Goal: Entertainment & Leisure: Consume media (video, audio)

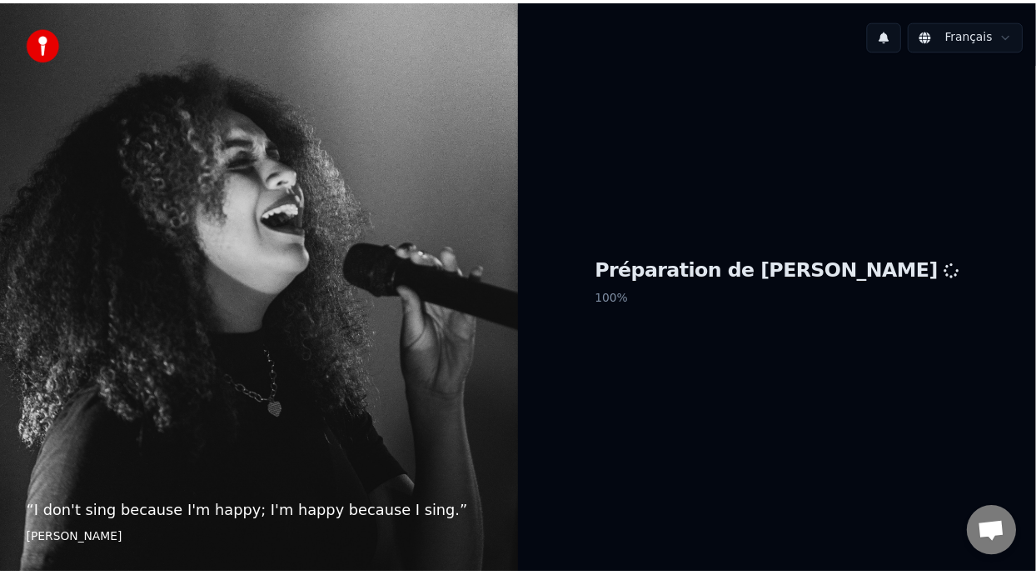
scroll to position [5, 0]
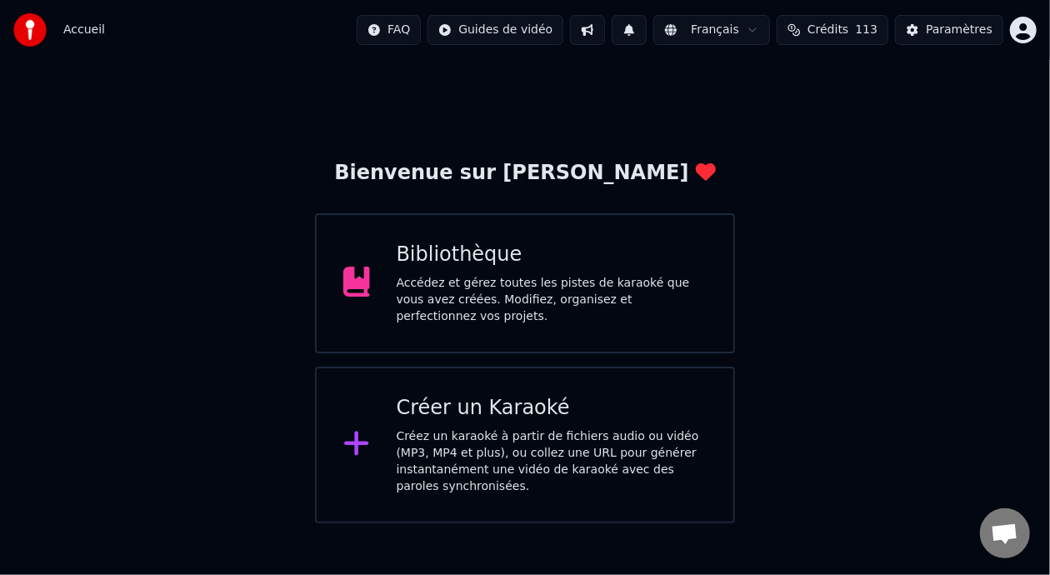
click at [580, 280] on div "Accédez et gérez toutes les pistes de karaoké que vous avez créées. Modifiez, o…" at bounding box center [551, 300] width 311 height 50
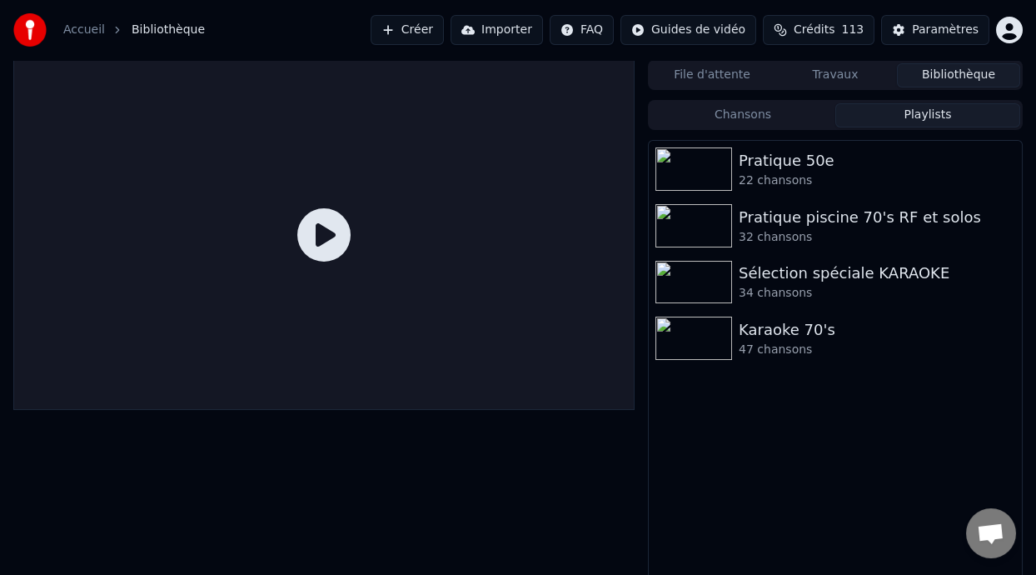
click at [931, 110] on button "Playlists" at bounding box center [927, 115] width 185 height 24
click at [793, 337] on div "Karaoke 70's" at bounding box center [869, 329] width 260 height 23
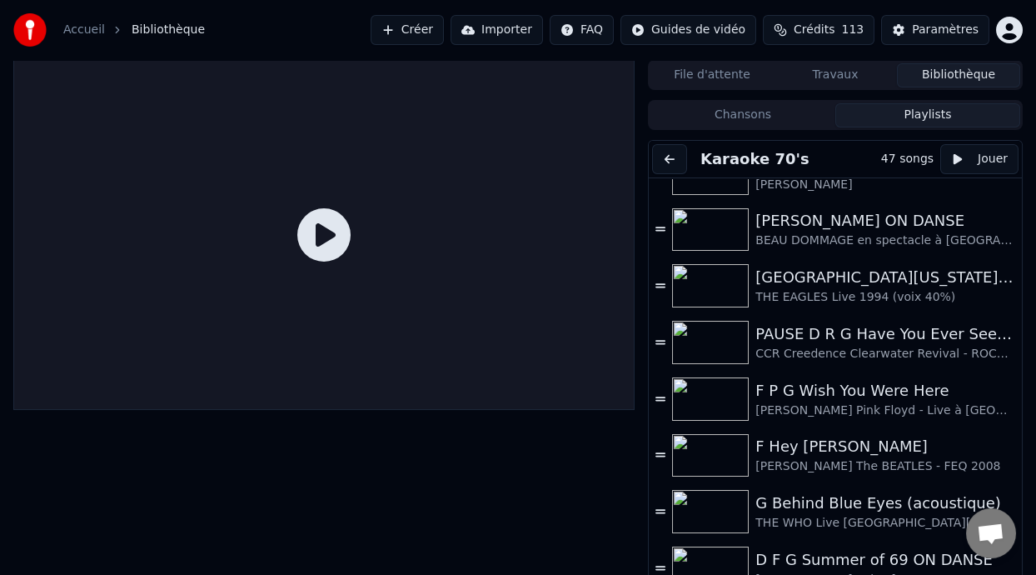
scroll to position [512, 0]
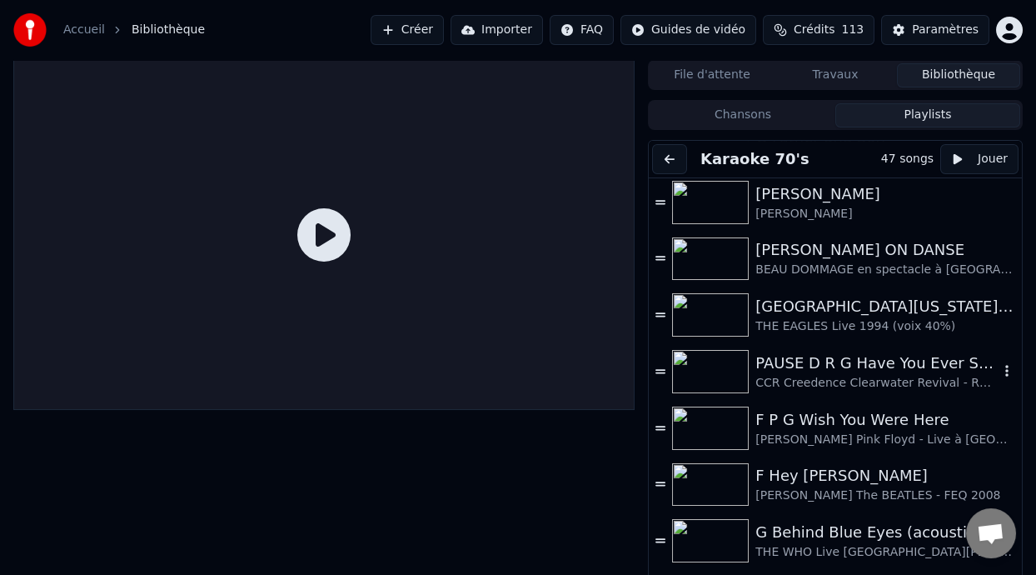
click at [867, 377] on div "CCR Creedence Clearwater Revival - ROCKSMITH" at bounding box center [876, 383] width 243 height 17
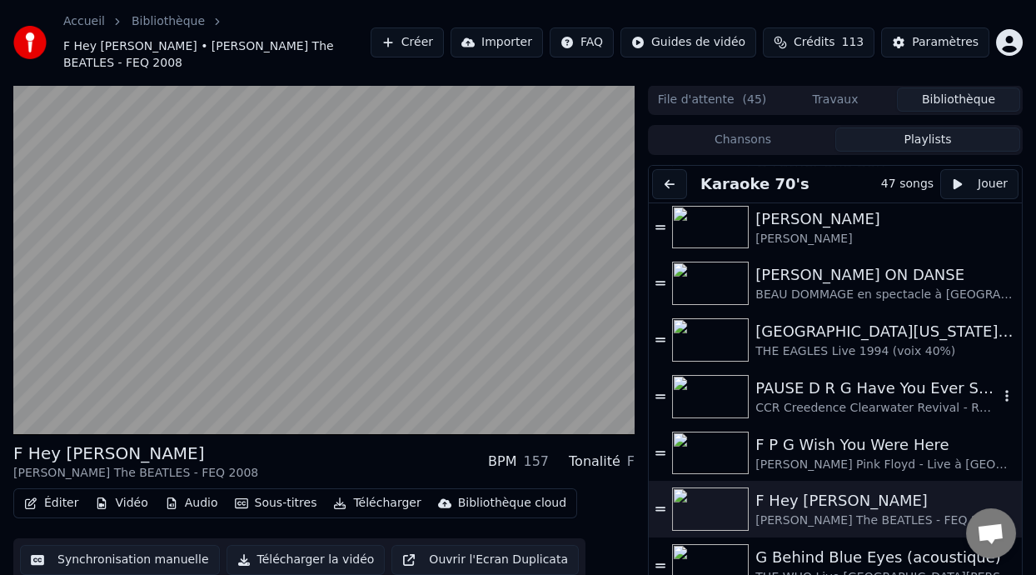
click at [882, 376] on div "PAUSE D R G Have You Ever Seen the Rain ON DANSE" at bounding box center [876, 387] width 243 height 23
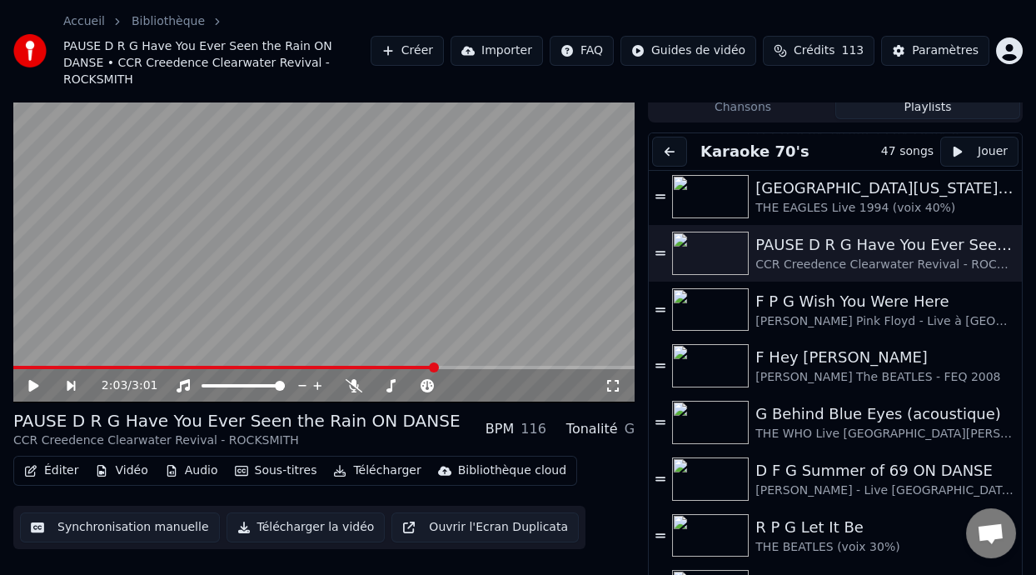
scroll to position [632, 0]
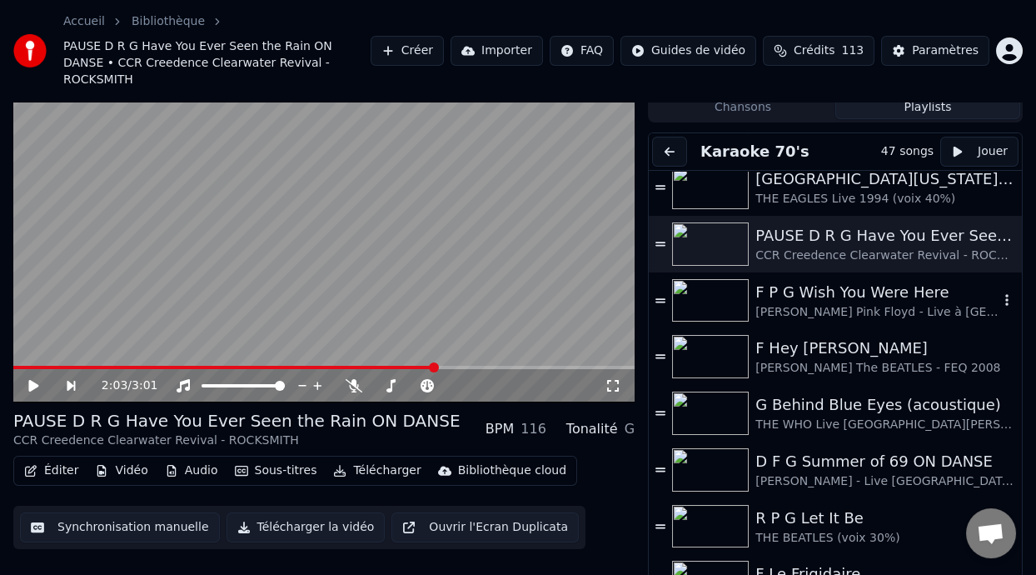
click at [856, 282] on div "F P G Wish You Were Here" at bounding box center [876, 292] width 243 height 23
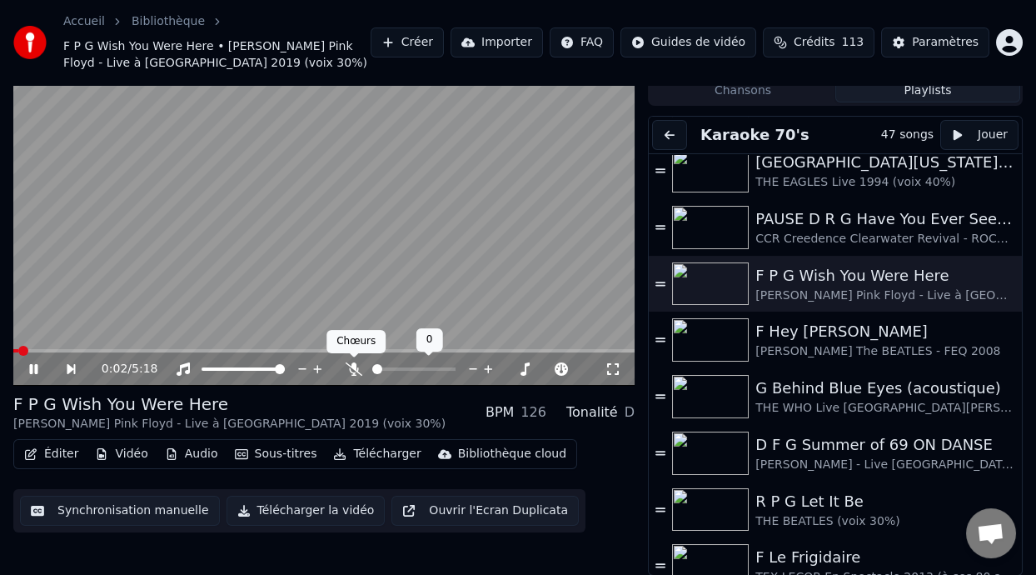
click at [353, 363] on icon at bounding box center [354, 368] width 17 height 13
click at [32, 363] on icon at bounding box center [33, 369] width 10 height 12
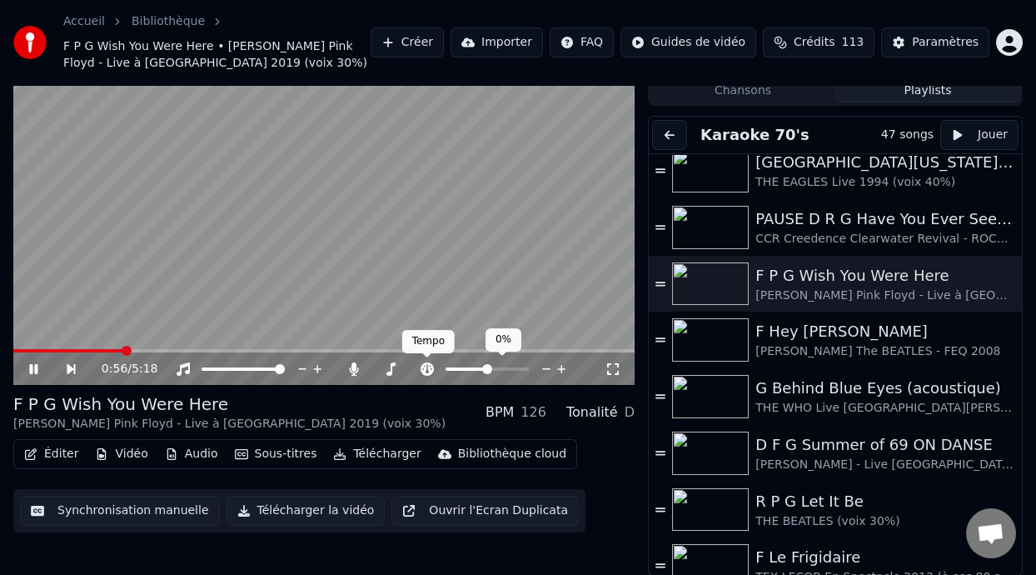
click at [426, 363] on icon at bounding box center [427, 368] width 13 height 13
click at [477, 368] on span at bounding box center [478, 369] width 10 height 10
click at [31, 365] on icon at bounding box center [33, 369] width 10 height 12
click at [483, 374] on span at bounding box center [484, 369] width 10 height 10
click at [33, 366] on icon at bounding box center [33, 369] width 10 height 12
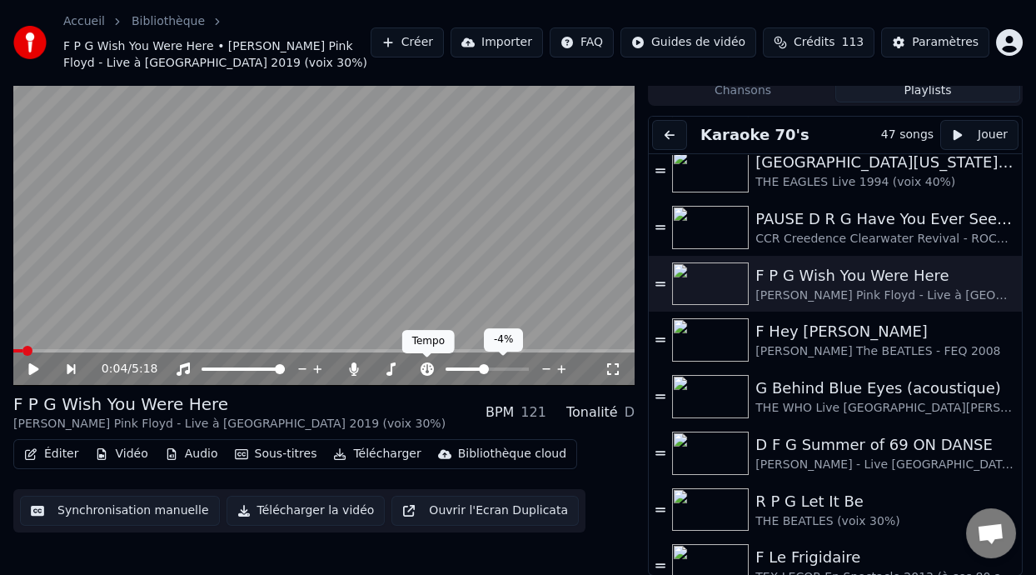
click at [423, 364] on icon at bounding box center [427, 368] width 13 height 13
click at [34, 363] on icon at bounding box center [45, 368] width 37 height 13
click at [428, 366] on icon at bounding box center [427, 368] width 13 height 13
click at [426, 363] on icon at bounding box center [427, 368] width 13 height 13
